Goal: Transaction & Acquisition: Purchase product/service

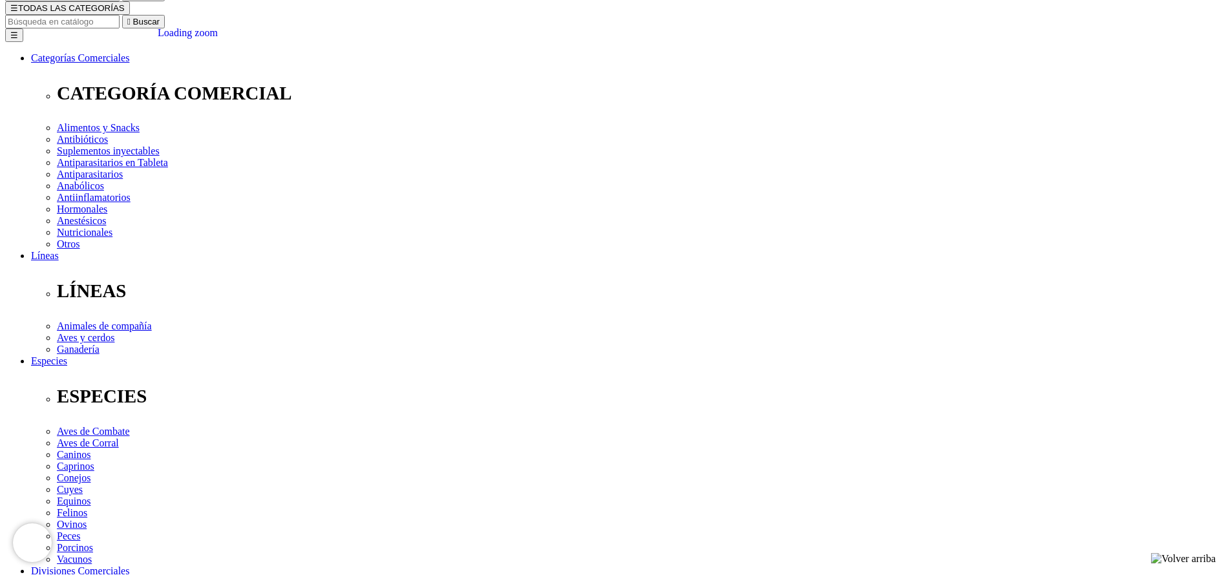
scroll to position [194, 0]
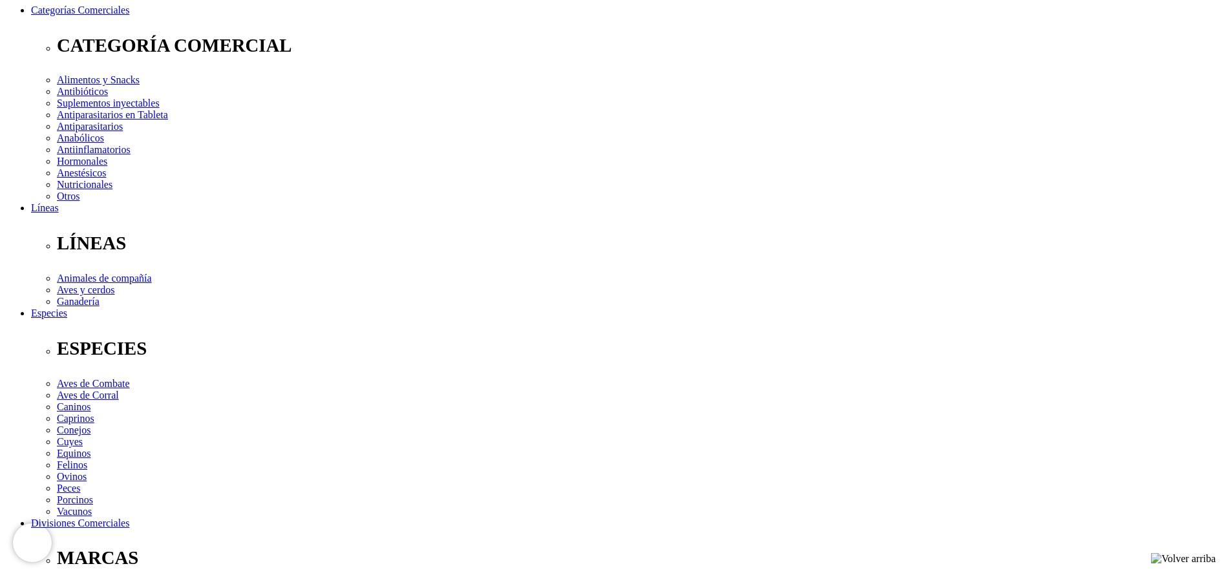
copy div "Para el tratamiento y prevención de las deficiencias de calcio y vitaminas pres…"
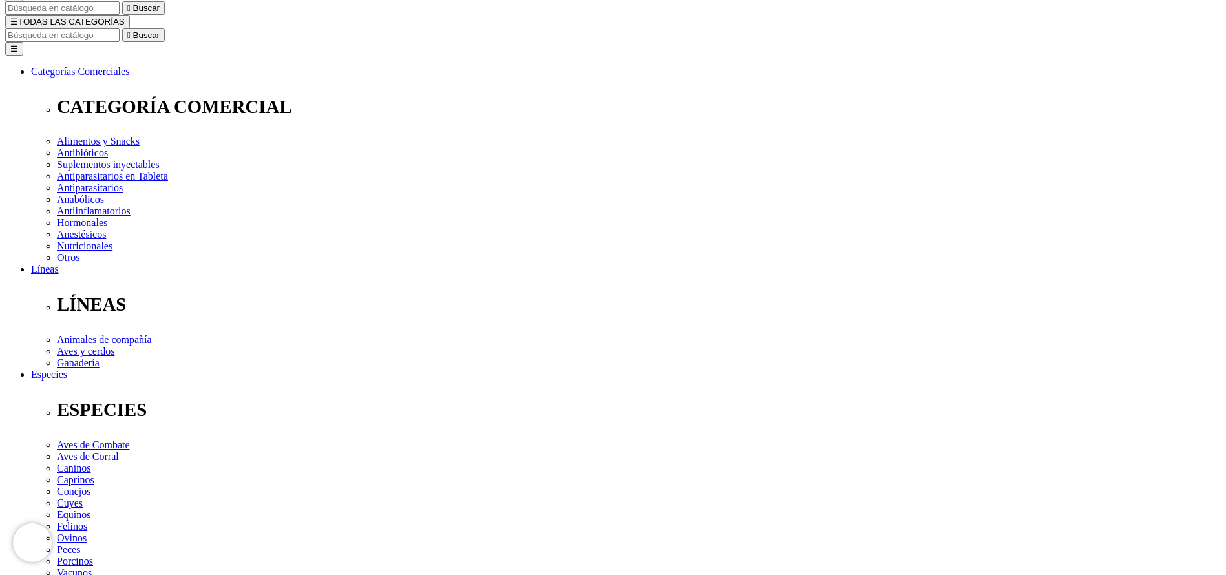
scroll to position [0, 0]
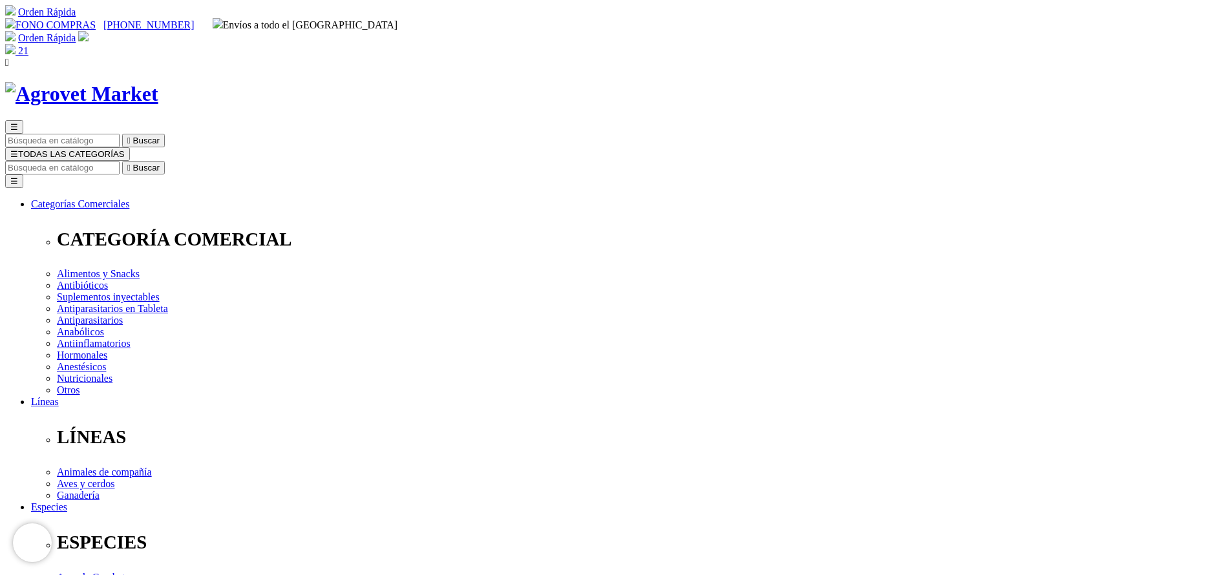
click at [120, 161] on input "Buscar" at bounding box center [62, 168] width 114 height 14
type input "bovim"
click at [122, 161] on button " Buscar" at bounding box center [143, 168] width 43 height 14
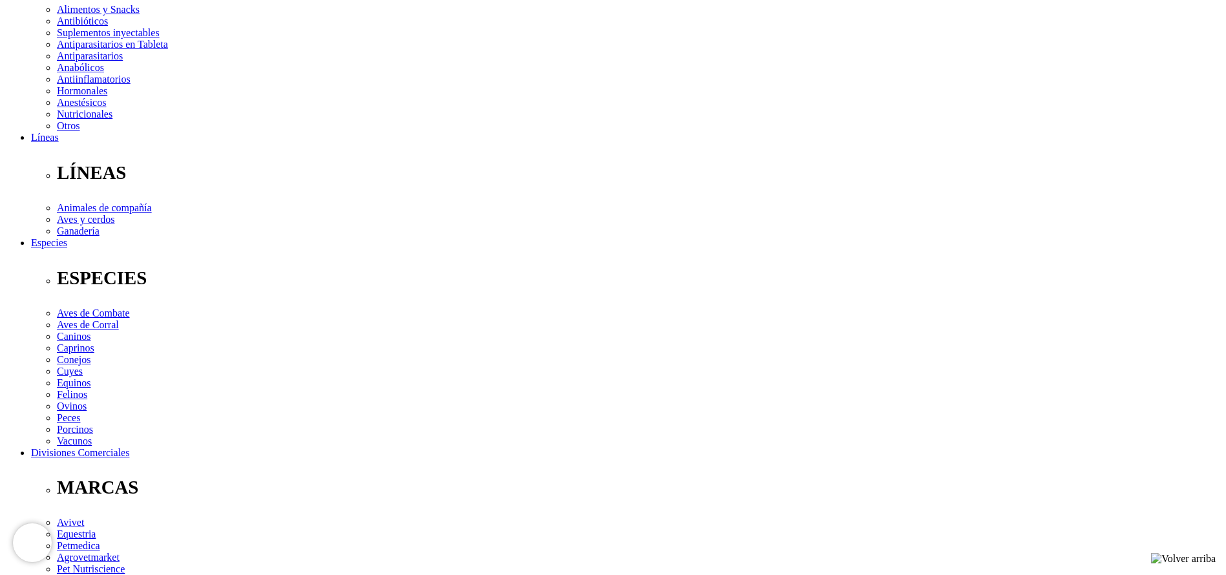
scroll to position [291, 0]
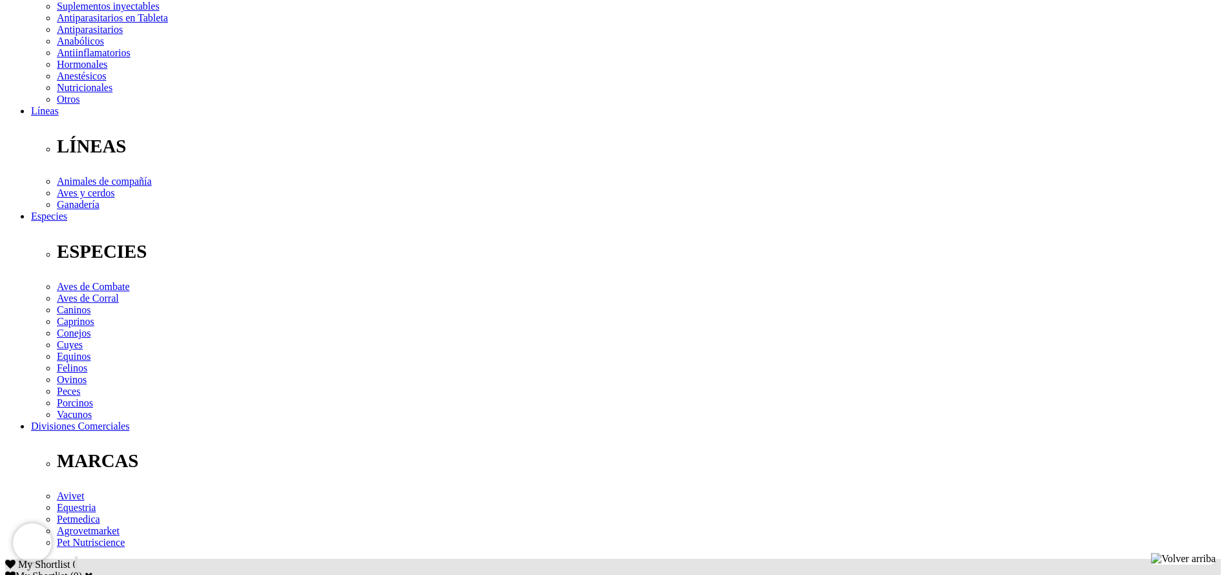
copy div "Tratamiento y control de parásitos internos (nematodos gastrointestinales,pulmo…"
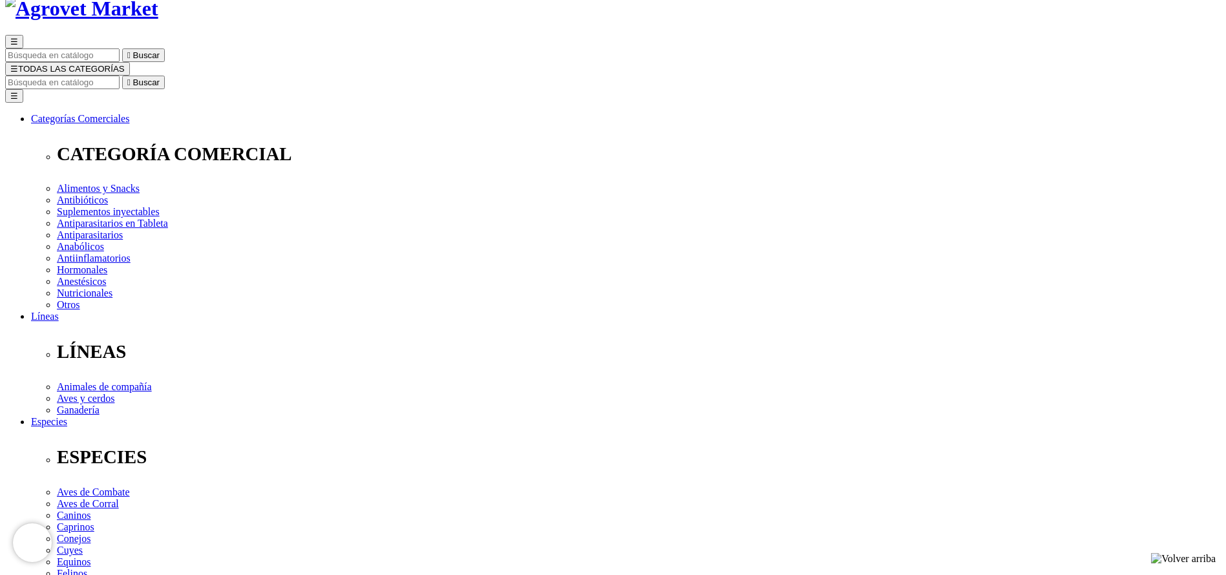
scroll to position [0, 0]
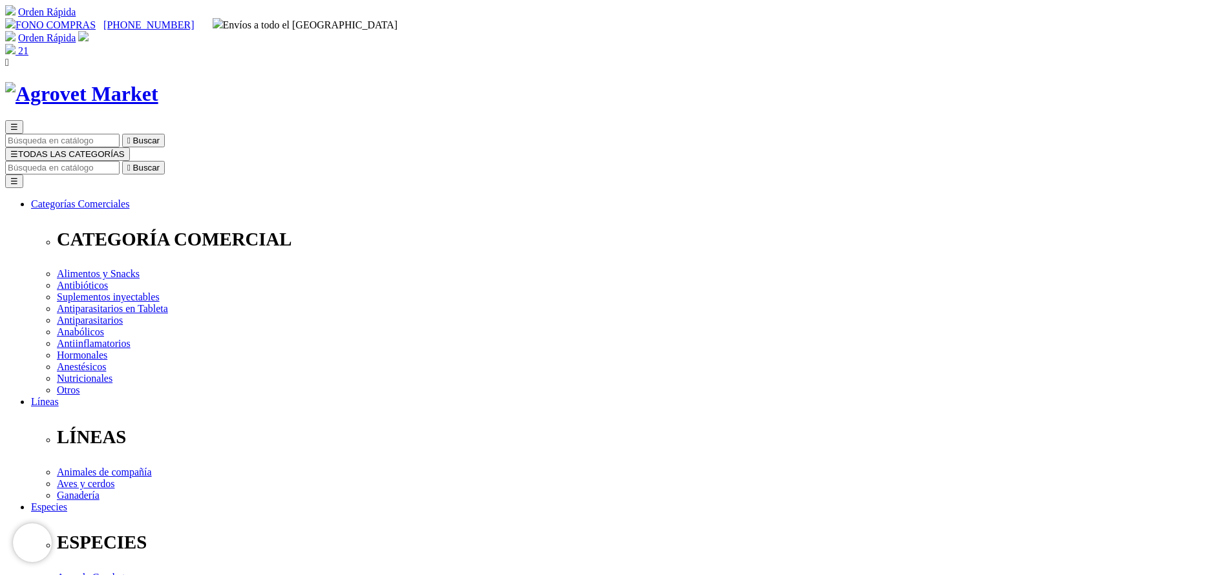
click at [120, 161] on input "Buscar" at bounding box center [62, 168] width 114 height 14
type input "triver"
click at [122, 161] on button " Buscar" at bounding box center [143, 168] width 43 height 14
drag, startPoint x: 0, startPoint y: 0, endPoint x: 288, endPoint y: 312, distance: 425.0
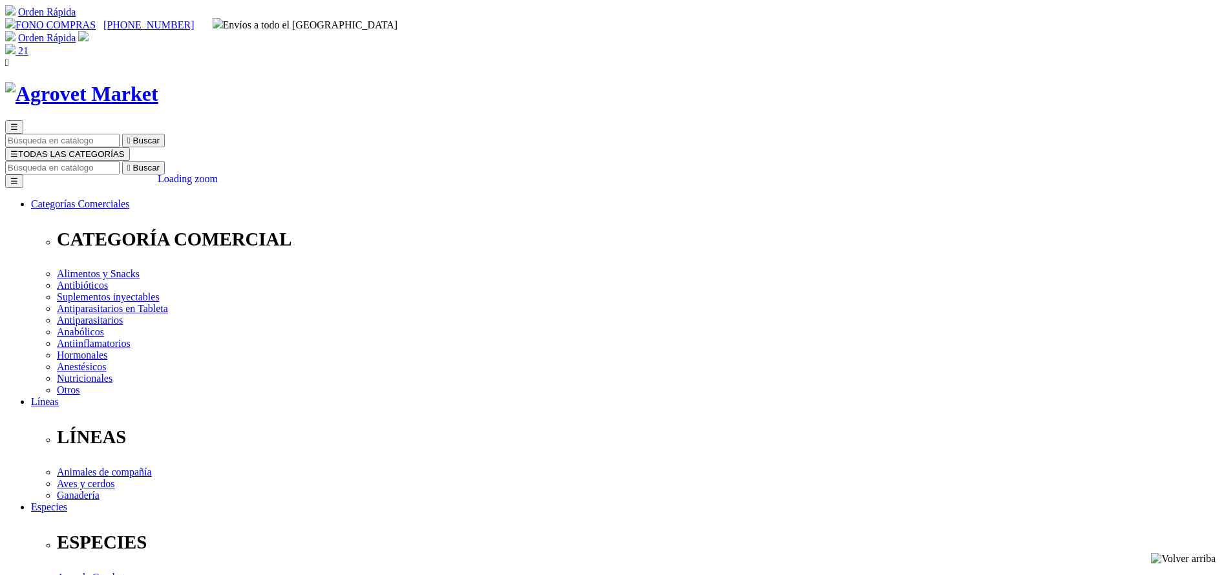
radio input "true"
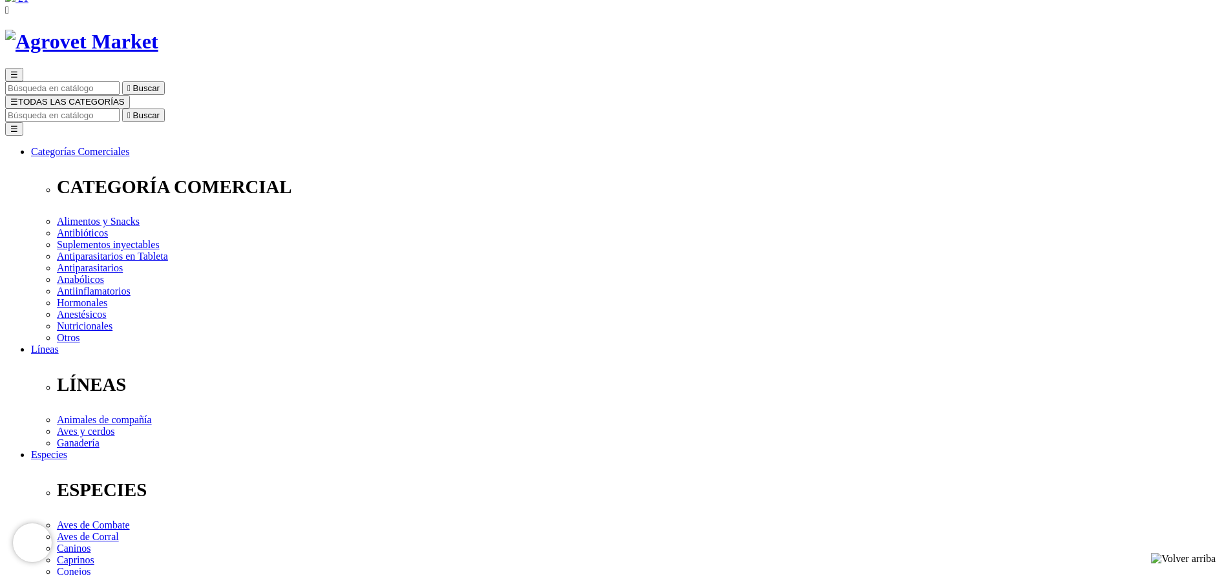
scroll to position [97, 0]
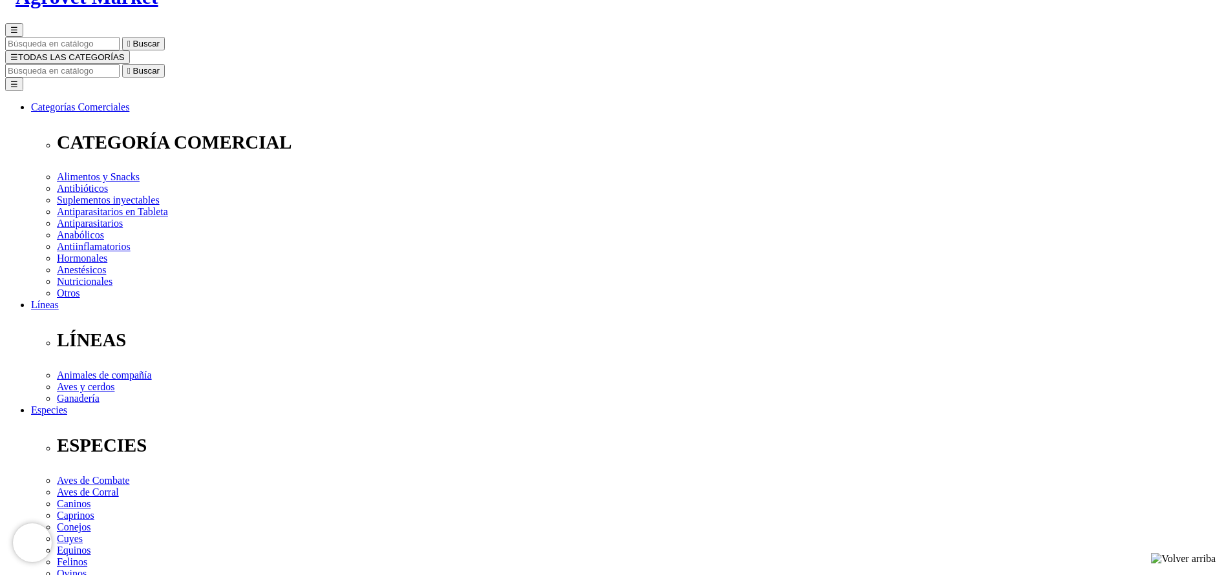
select select "110"
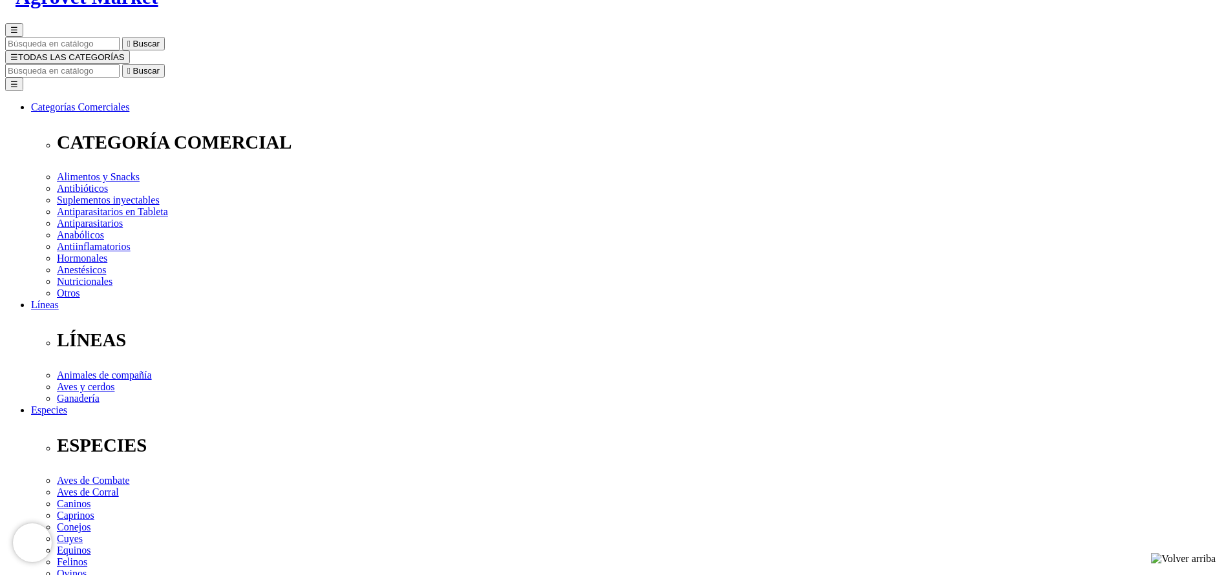
select select "110"
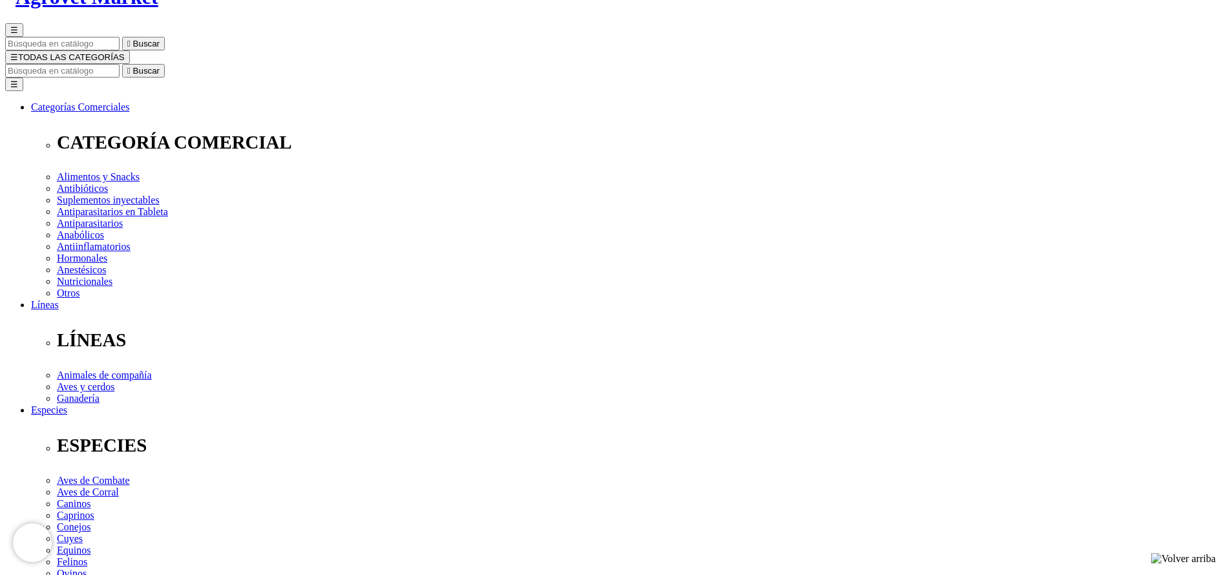
drag, startPoint x: 678, startPoint y: 303, endPoint x: 680, endPoint y: 311, distance: 8.2
select select "82"
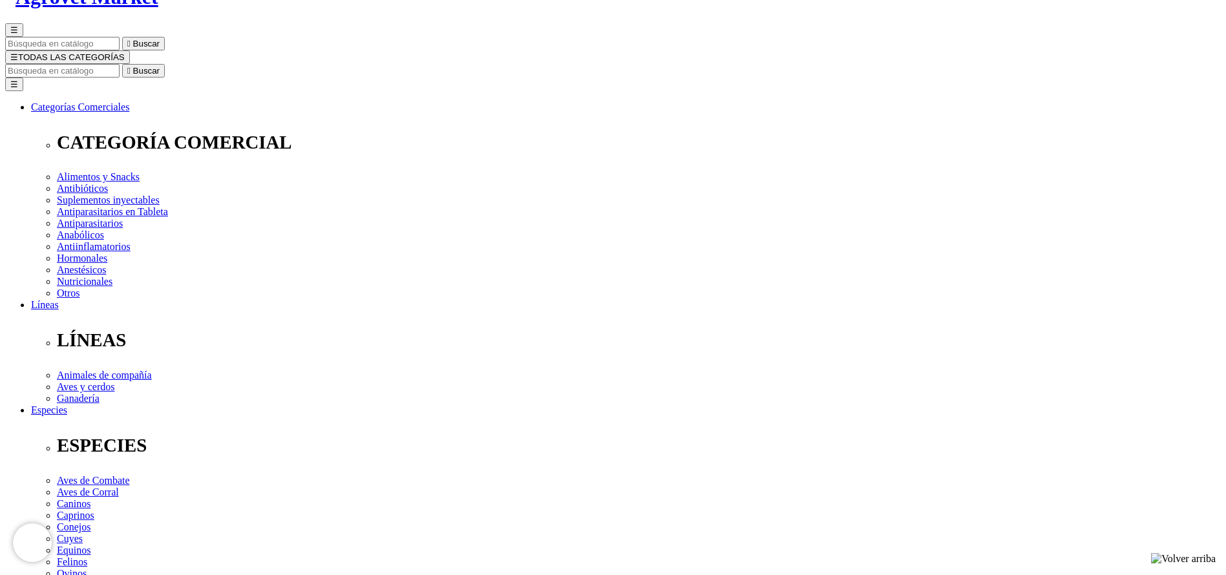
select select "82"
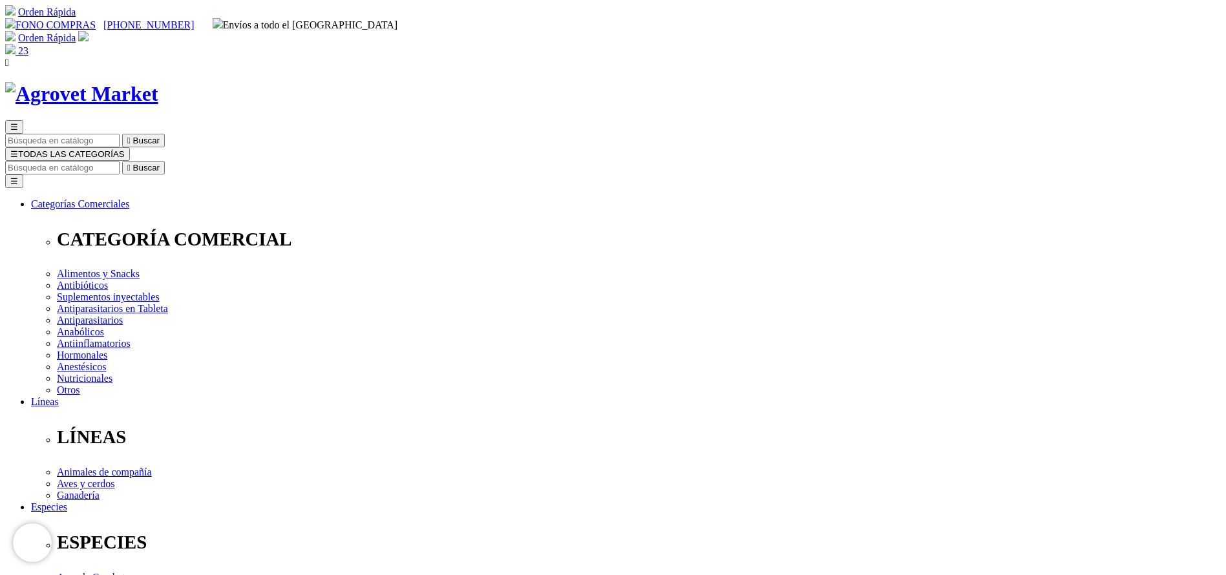
click at [120, 161] on input "Buscar" at bounding box center [62, 168] width 114 height 14
type input "colo"
click at [122, 161] on button " Buscar" at bounding box center [143, 168] width 43 height 14
click at [120, 161] on input "Buscar" at bounding box center [62, 168] width 114 height 14
type input "bovi"
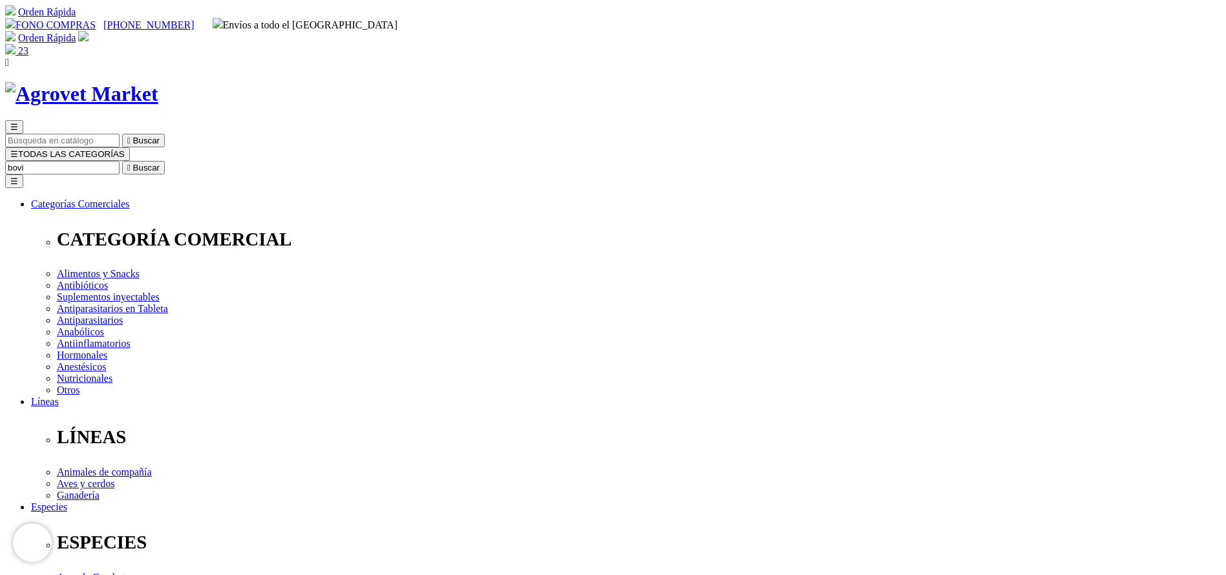
click at [122, 161] on button " Buscar" at bounding box center [143, 168] width 43 height 14
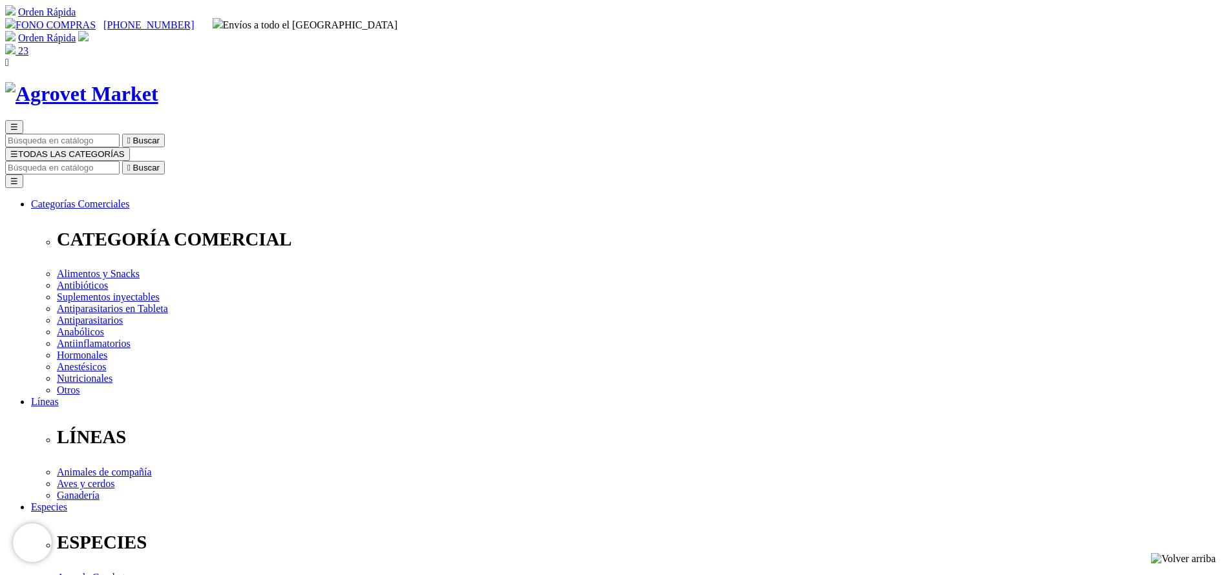
copy div "Bovimec®"
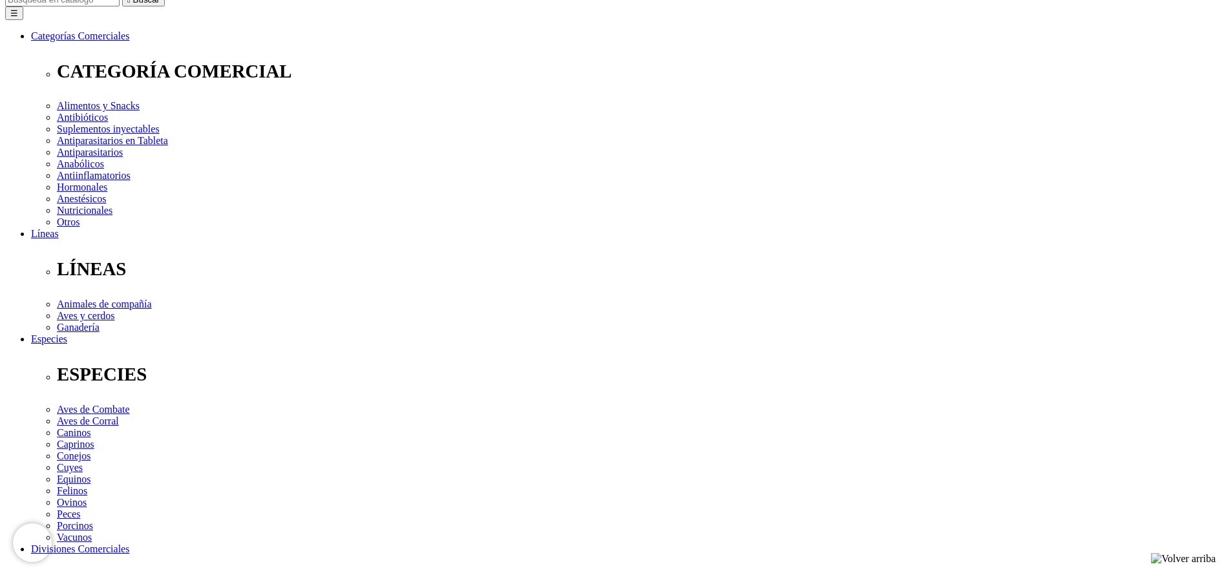
scroll to position [485, 0]
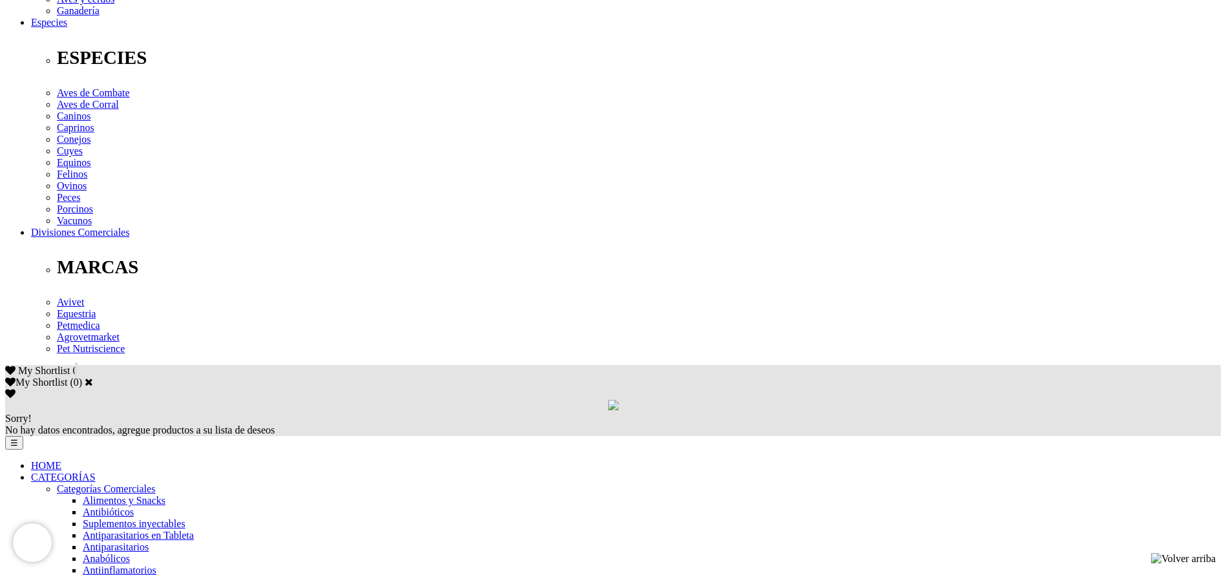
copy div "Tratamiento y control de parásitos internos (nematodos gastrointestinales,pulmo…"
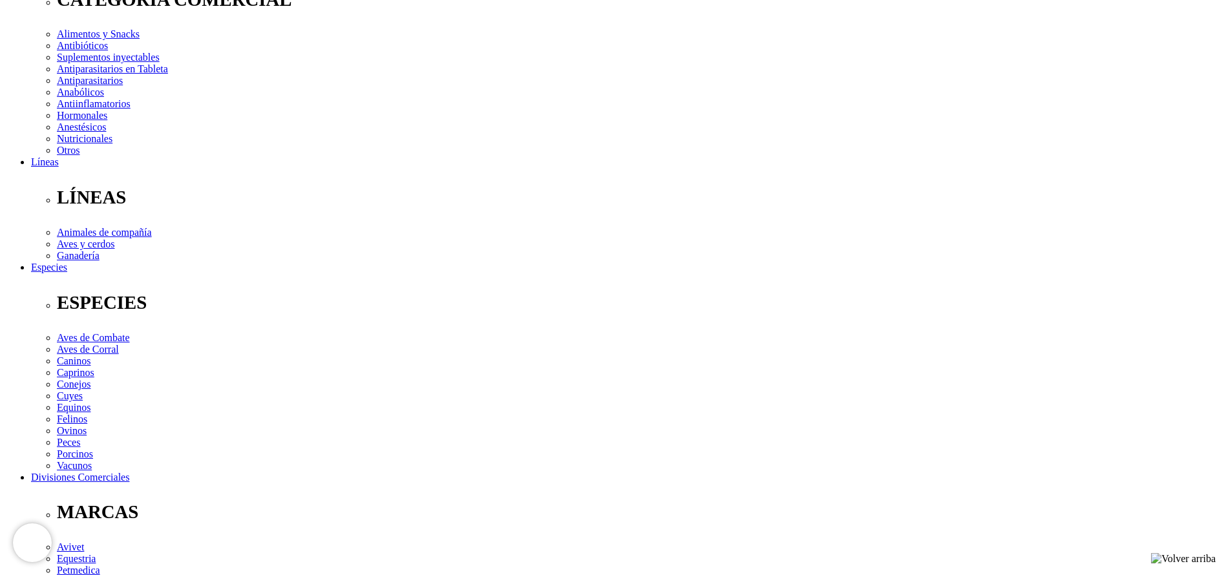
scroll to position [0, 0]
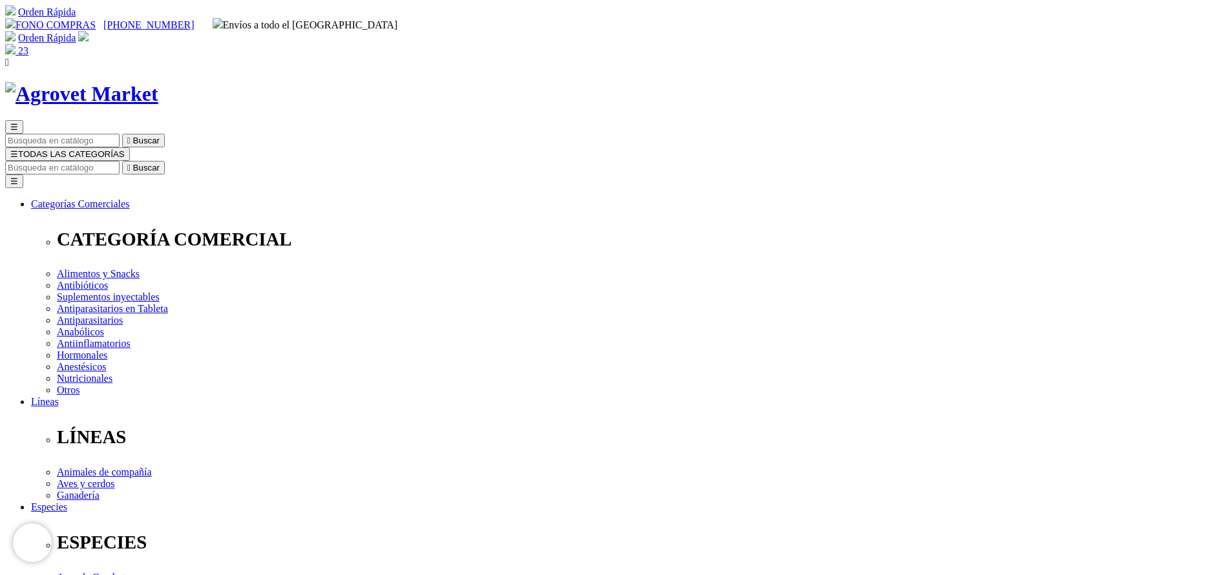
click at [120, 161] on input "Buscar" at bounding box center [62, 168] width 114 height 14
type input "ultra"
click at [122, 161] on button " Buscar" at bounding box center [143, 168] width 43 height 14
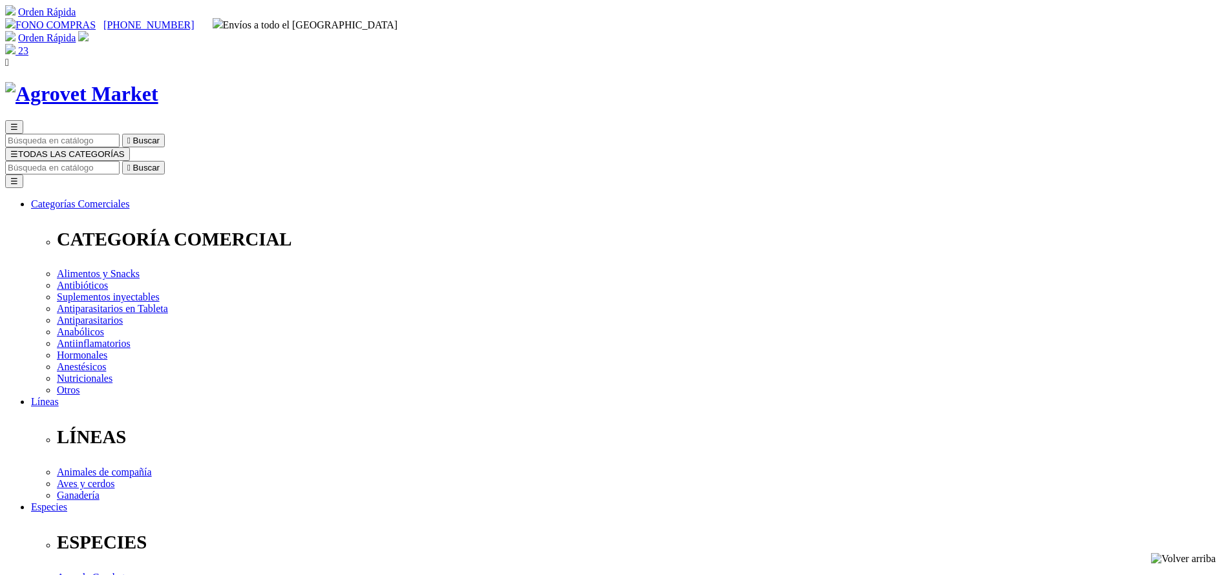
copy div "Ultrametrin® 600"
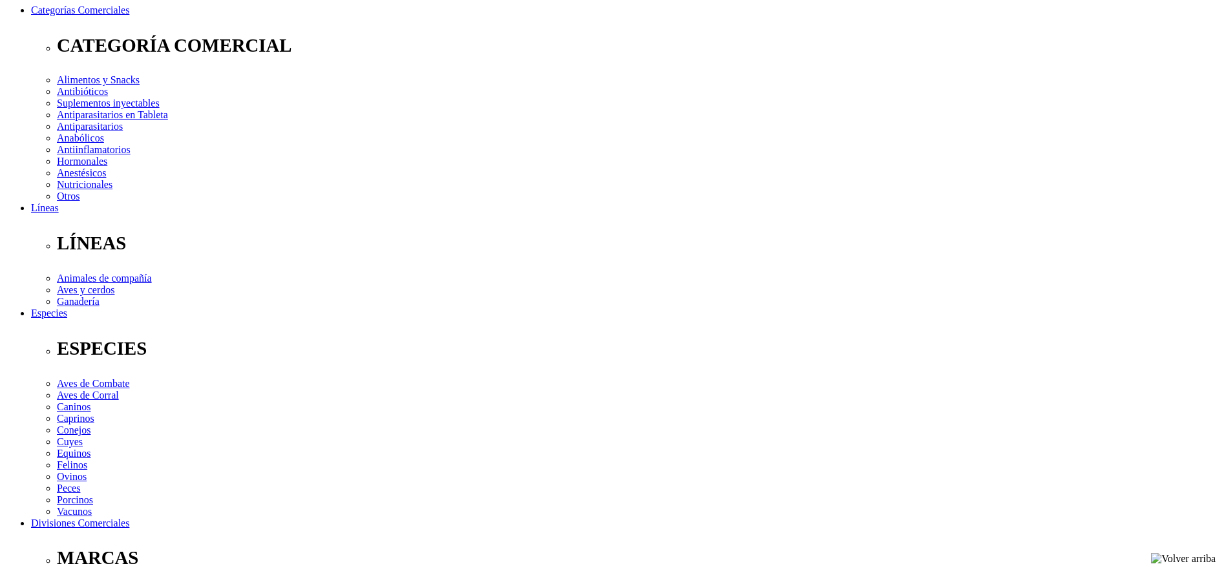
copy div "Loremip do sitametco adipi eli seddoe Temporinc utlaboree d magna aliquaen ad m…"
